Goal: Task Accomplishment & Management: Use online tool/utility

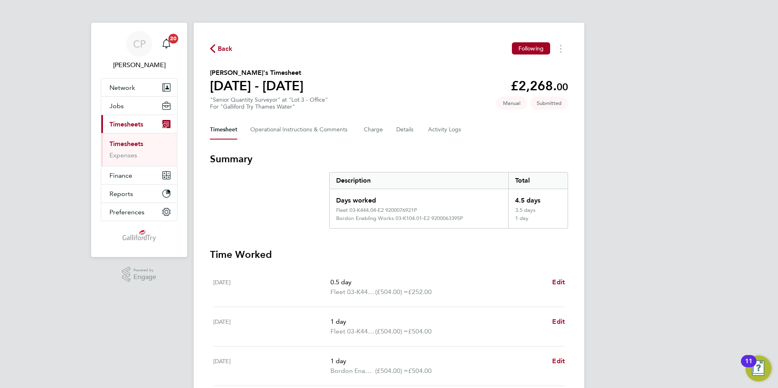
click at [135, 145] on link "Timesheets" at bounding box center [127, 144] width 34 height 8
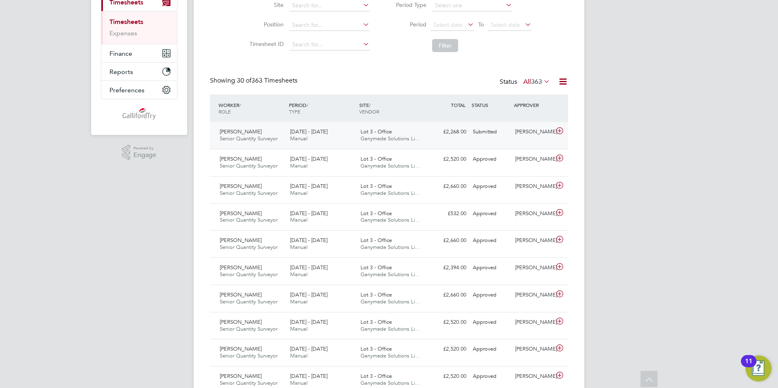
click at [562, 132] on icon at bounding box center [560, 131] width 10 height 7
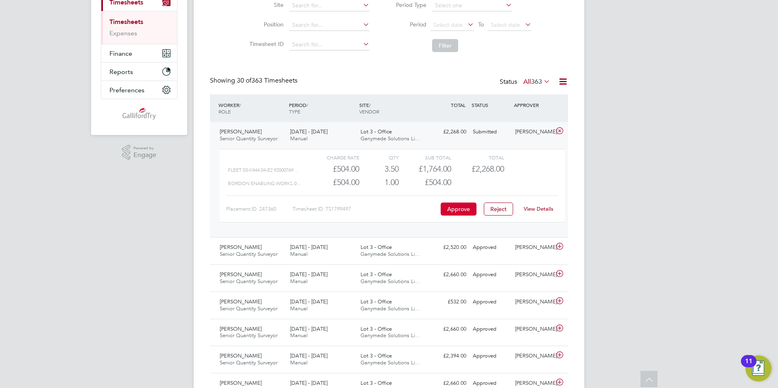
click at [454, 206] on button "Approve" at bounding box center [459, 209] width 36 height 13
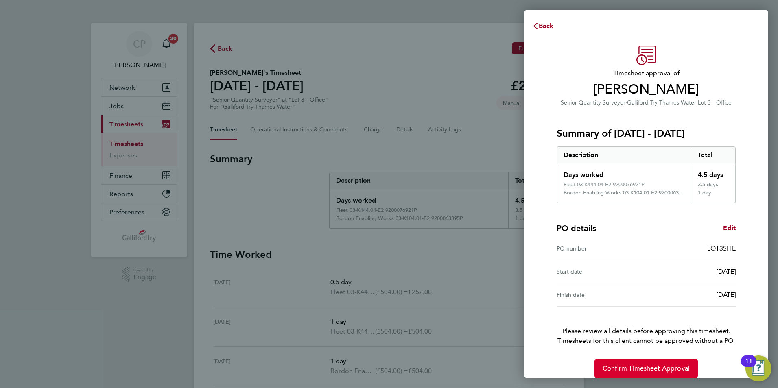
click at [635, 368] on span "Confirm Timesheet Approval" at bounding box center [646, 369] width 87 height 8
